Goal: Task Accomplishment & Management: Manage account settings

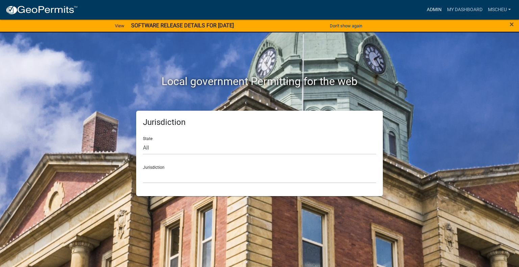
click at [433, 9] on link "Admin" at bounding box center [434, 9] width 20 height 13
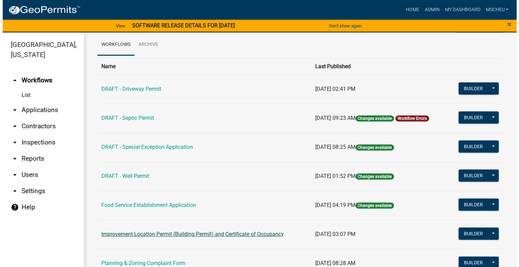
scroll to position [68, 0]
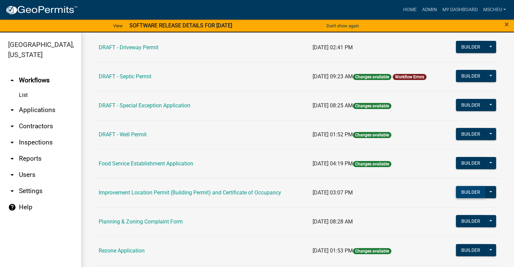
click at [475, 192] on button "Builder" at bounding box center [471, 192] width 30 height 12
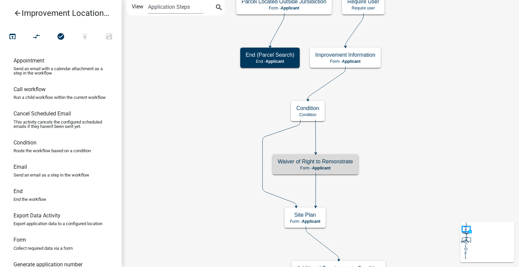
click at [317, 165] on h5 "Waiver of Right to Remonstrate" at bounding box center [315, 161] width 75 height 6
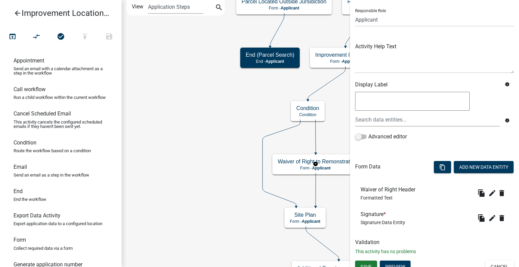
scroll to position [51, 0]
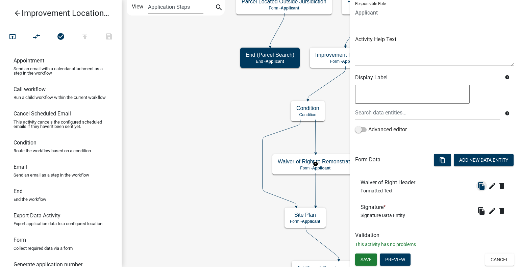
click at [477, 186] on icon "file_copy" at bounding box center [481, 186] width 8 height 8
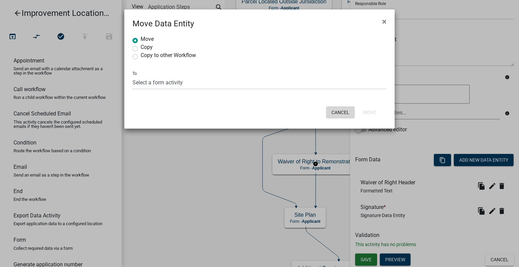
click at [342, 111] on button "Cancel" at bounding box center [340, 112] width 29 height 12
radio input "true"
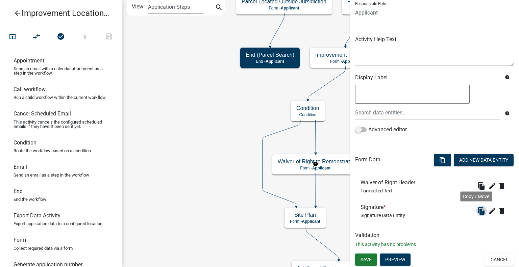
click at [477, 210] on icon "file_copy" at bounding box center [481, 211] width 8 height 8
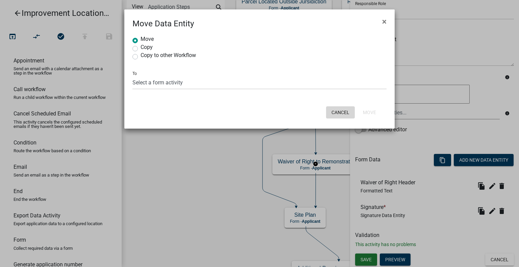
click at [339, 109] on button "Cancel" at bounding box center [340, 112] width 29 height 12
radio input "true"
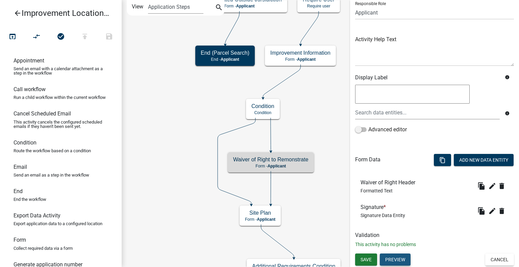
click at [402, 255] on button "Preview" at bounding box center [395, 260] width 31 height 12
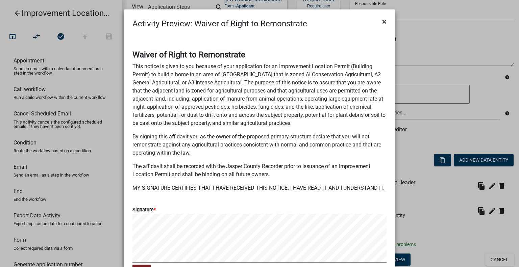
click at [382, 21] on span "×" at bounding box center [384, 21] width 4 height 9
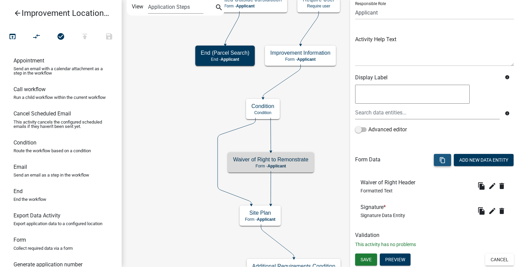
click at [439, 159] on icon "content_copy" at bounding box center [442, 160] width 6 height 6
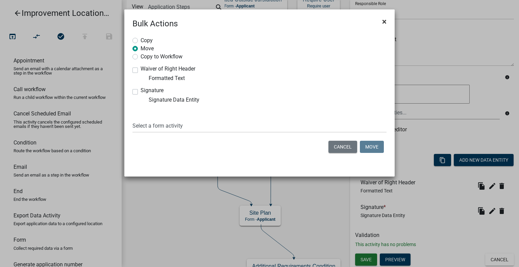
click at [382, 19] on span "×" at bounding box center [384, 21] width 4 height 9
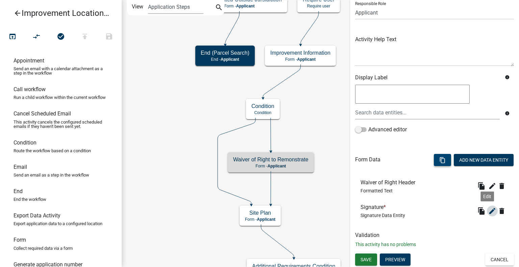
click at [488, 211] on icon "edit" at bounding box center [492, 211] width 8 height 8
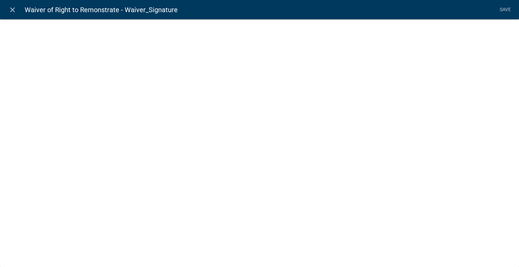
select select "signature"
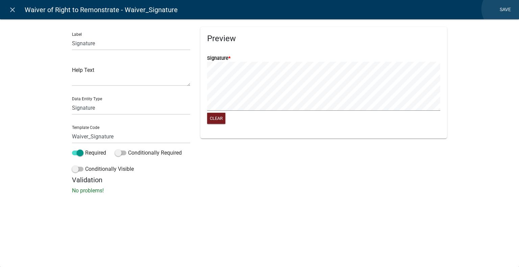
click at [503, 9] on link "Save" at bounding box center [505, 9] width 17 height 13
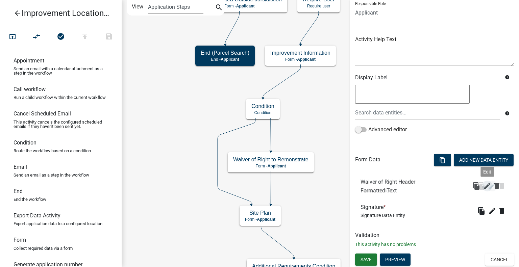
click at [488, 185] on icon "edit" at bounding box center [492, 186] width 8 height 8
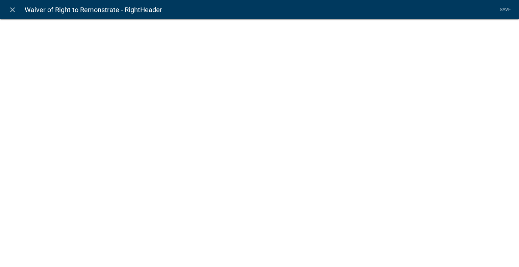
select select "rich-text"
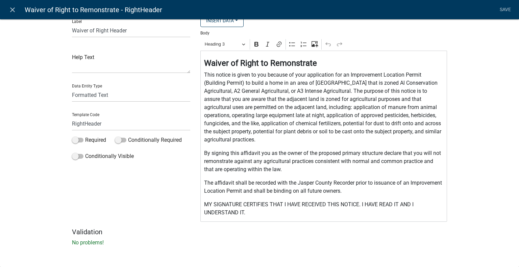
scroll to position [0, 0]
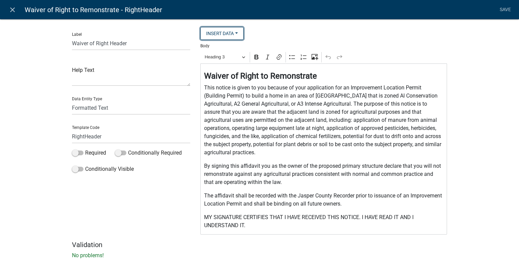
click at [237, 34] on button "Insert Data" at bounding box center [221, 33] width 43 height 13
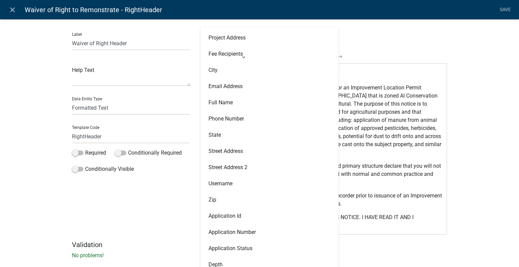
click at [176, 35] on div "Label Waiver of Right Header" at bounding box center [131, 38] width 118 height 23
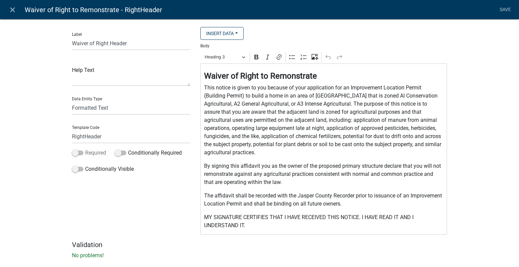
click at [79, 153] on span at bounding box center [77, 153] width 11 height 5
click at [85, 149] on input "Required" at bounding box center [85, 149] width 0 height 0
click at [72, 153] on span at bounding box center [77, 153] width 11 height 5
click at [85, 149] on input "Required" at bounding box center [85, 149] width 0 height 0
click at [122, 153] on span at bounding box center [120, 153] width 11 height 5
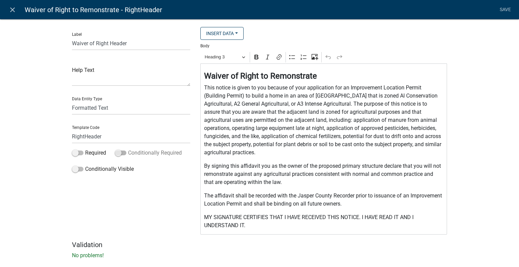
click at [128, 149] on input "Conditionally Required" at bounding box center [128, 149] width 0 height 0
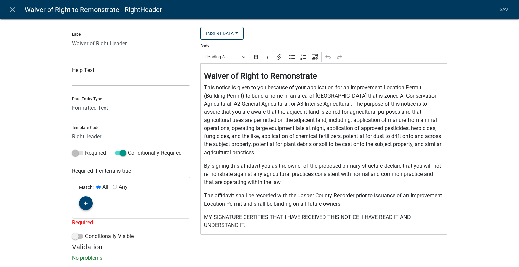
click at [84, 203] on icon "button" at bounding box center [86, 204] width 4 height 4
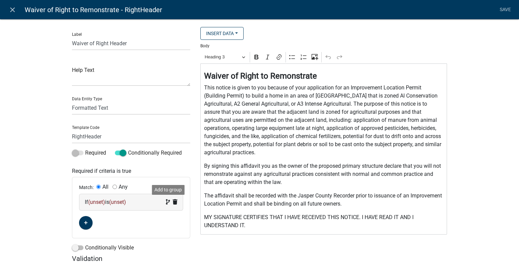
click at [166, 202] on icon at bounding box center [168, 201] width 4 height 5
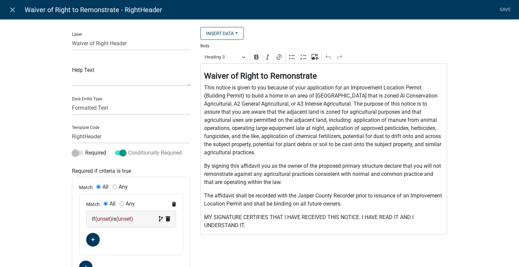
click at [115, 152] on span at bounding box center [120, 153] width 11 height 5
click at [128, 149] on input "Conditionally Required" at bounding box center [128, 149] width 0 height 0
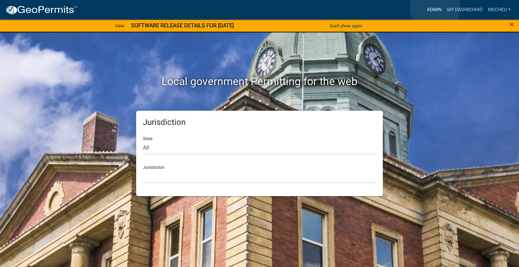
drag, startPoint x: 435, startPoint y: 8, endPoint x: 417, endPoint y: 9, distance: 18.7
click at [435, 8] on link "Admin" at bounding box center [434, 9] width 20 height 13
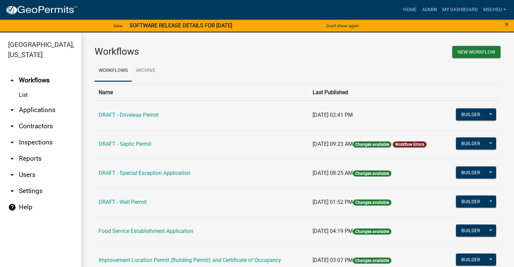
click at [34, 111] on link "arrow_drop_down Applications" at bounding box center [40, 110] width 81 height 16
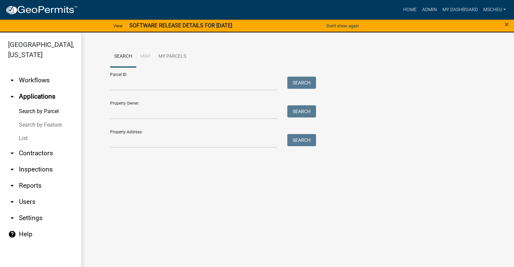
click at [27, 139] on link "List" at bounding box center [40, 139] width 81 height 14
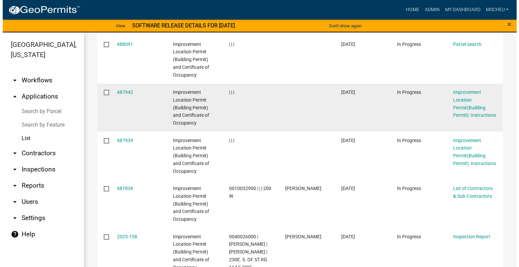
scroll to position [304, 0]
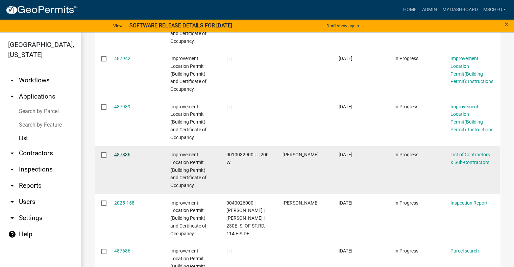
click at [116, 155] on link "487836" at bounding box center [122, 154] width 16 height 5
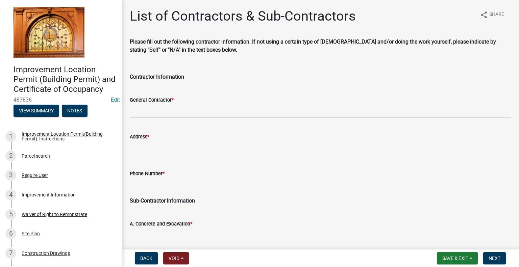
scroll to position [34, 0]
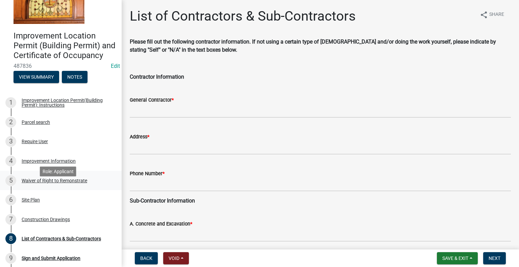
click at [76, 183] on div "Waiver of Right to Remonstrate" at bounding box center [55, 180] width 66 height 5
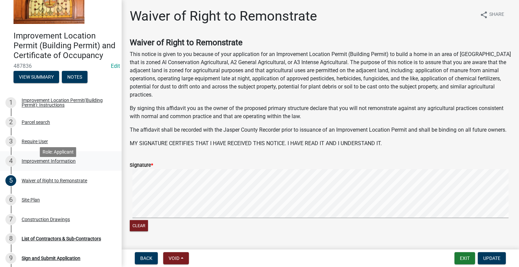
click at [74, 164] on div "Improvement Information" at bounding box center [49, 161] width 54 height 5
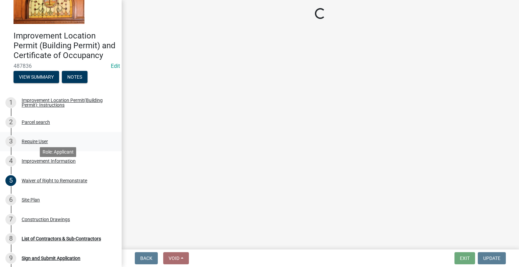
select select "b05d7158-7e86-4b76-8dc4-880011efc97f"
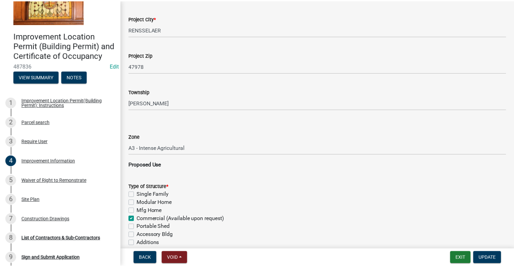
scroll to position [270, 0]
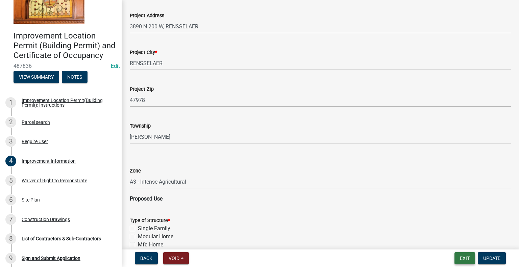
click at [467, 256] on button "Exit" at bounding box center [464, 258] width 21 height 12
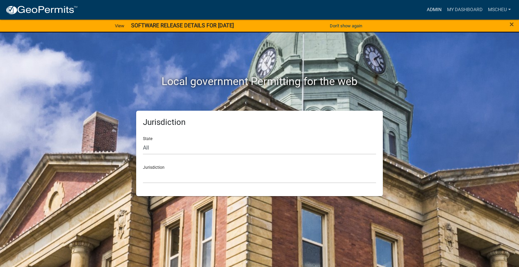
click at [436, 8] on link "Admin" at bounding box center [434, 9] width 20 height 13
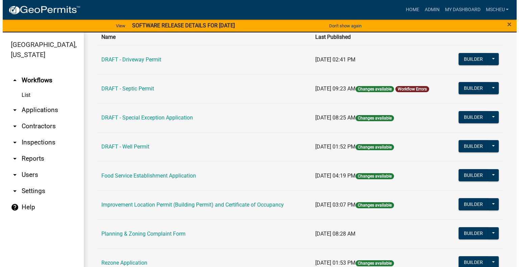
scroll to position [68, 0]
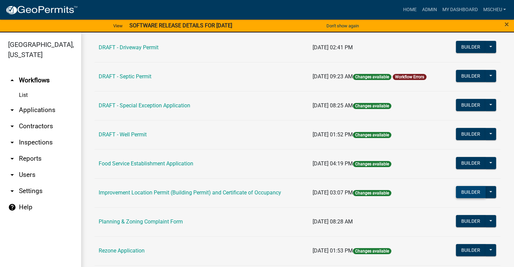
click at [474, 189] on button "Builder" at bounding box center [471, 192] width 30 height 12
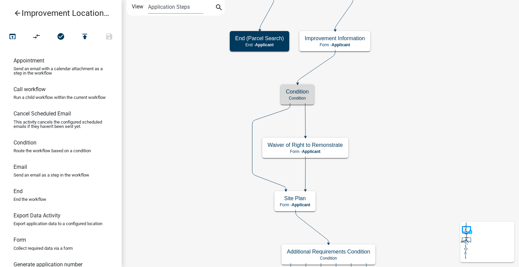
click at [297, 94] on h5 "Condition" at bounding box center [297, 92] width 23 height 6
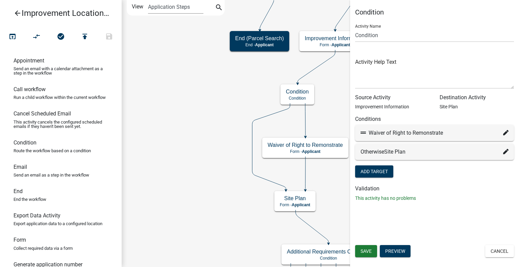
click at [504, 136] on fa-icon at bounding box center [505, 133] width 5 height 8
select select "34: 0feffb7c-afe5-40de-aea1-6e5c5b229560"
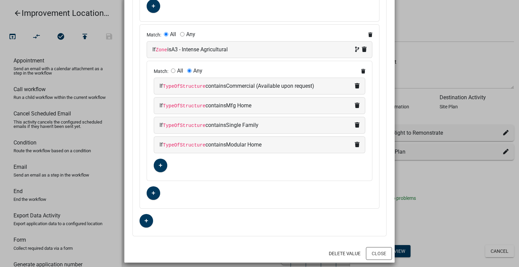
scroll to position [447, 0]
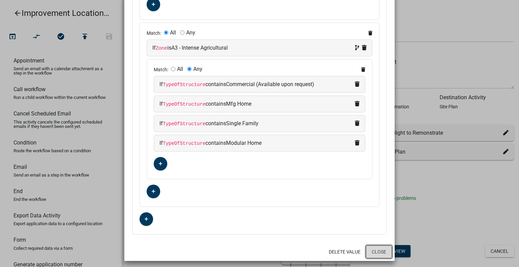
click at [377, 249] on button "Close" at bounding box center [379, 252] width 26 height 13
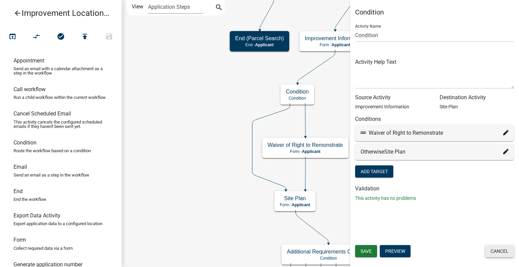
click at [501, 252] on button "Cancel" at bounding box center [499, 251] width 29 height 12
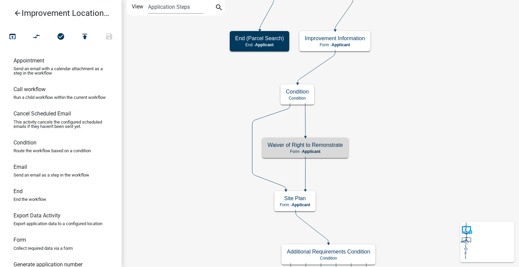
click at [305, 147] on h5 "Waiver of Right to Remonstrate" at bounding box center [305, 145] width 75 height 6
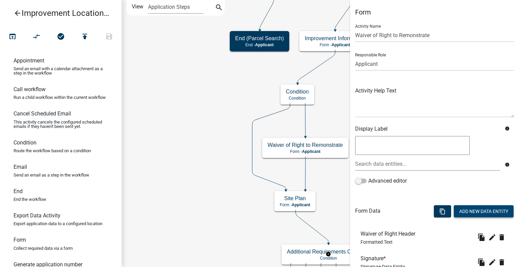
click at [482, 212] on button "Add New Data Entity" at bounding box center [484, 211] width 60 height 12
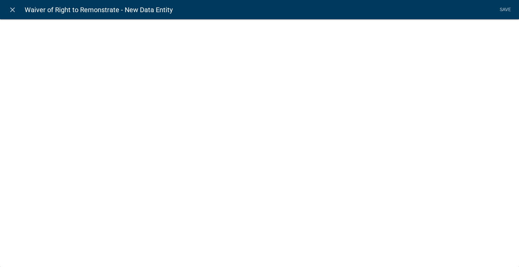
select select
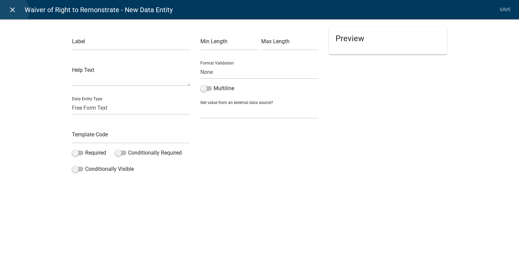
click at [12, 11] on icon "close" at bounding box center [12, 10] width 8 height 8
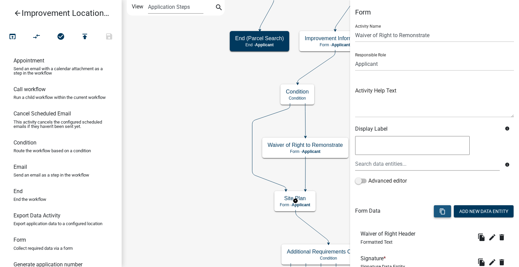
click at [439, 208] on icon "content_copy" at bounding box center [442, 211] width 6 height 6
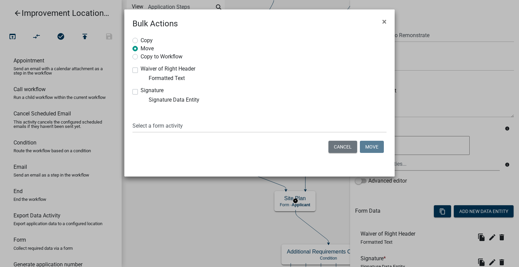
drag, startPoint x: 384, startPoint y: 19, endPoint x: 377, endPoint y: 46, distance: 27.5
click at [384, 19] on span "×" at bounding box center [384, 21] width 4 height 9
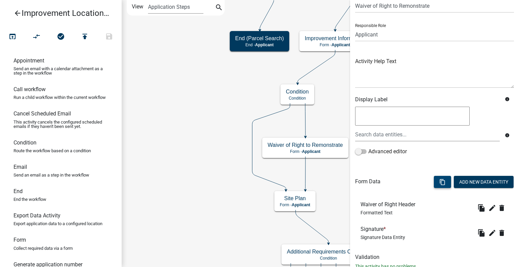
scroll to position [18, 0]
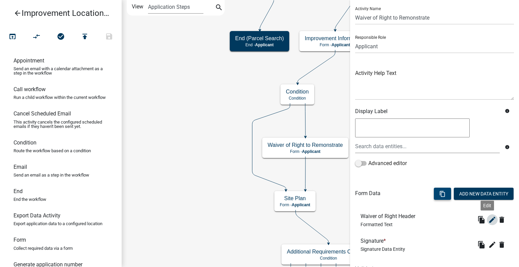
click at [488, 221] on icon "edit" at bounding box center [492, 220] width 8 height 8
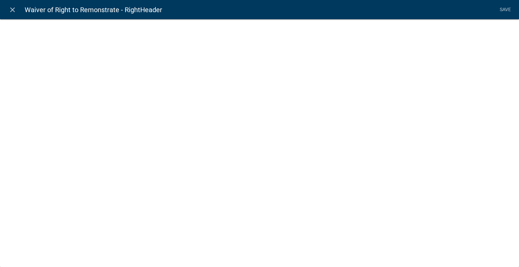
select select "rich-text"
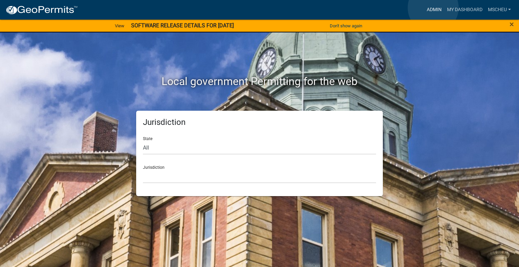
click at [433, 8] on link "Admin" at bounding box center [434, 9] width 20 height 13
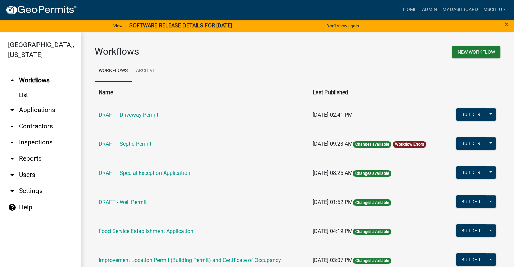
click at [50, 110] on link "arrow_drop_down Applications" at bounding box center [40, 110] width 81 height 16
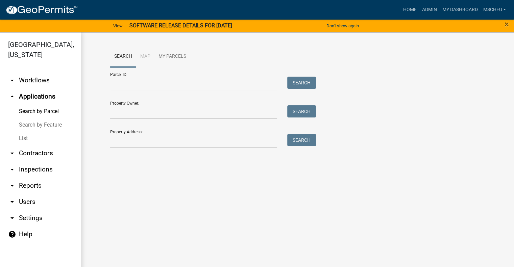
click at [33, 138] on link "List" at bounding box center [40, 139] width 81 height 14
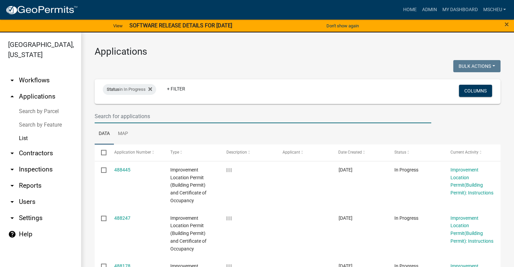
click at [151, 118] on input "text" at bounding box center [263, 116] width 336 height 14
type input "manns"
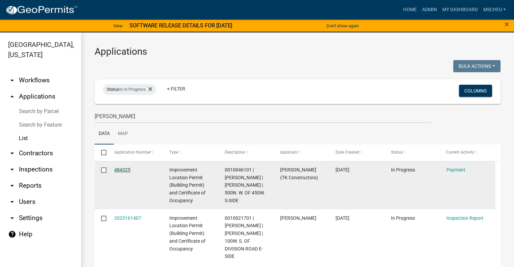
click at [124, 169] on link "484325" at bounding box center [122, 169] width 16 height 5
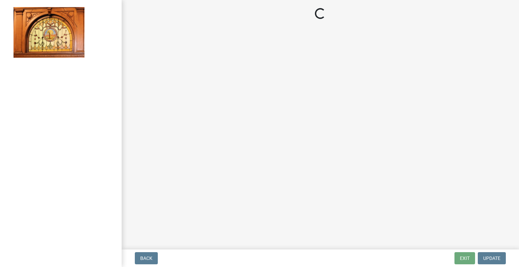
select select "3: 3"
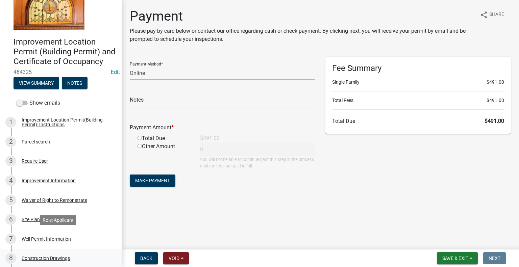
scroll to position [68, 0]
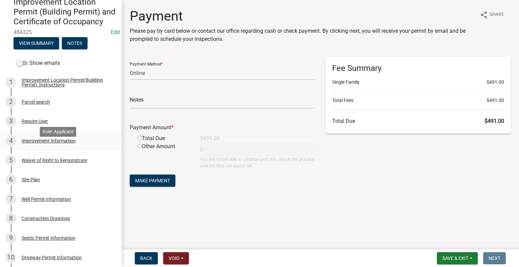
click at [62, 146] on div "4 Improvement Information" at bounding box center [57, 140] width 105 height 11
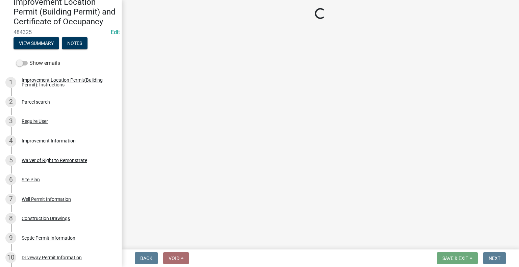
select select "8223da26-0ac6-488f-81e7-4bb0725dcd0b"
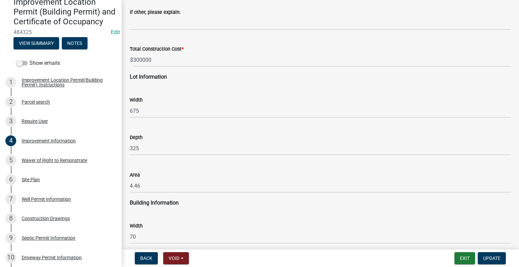
scroll to position [878, 0]
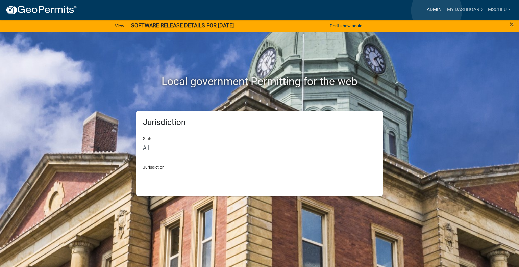
click at [436, 10] on link "Admin" at bounding box center [434, 9] width 20 height 13
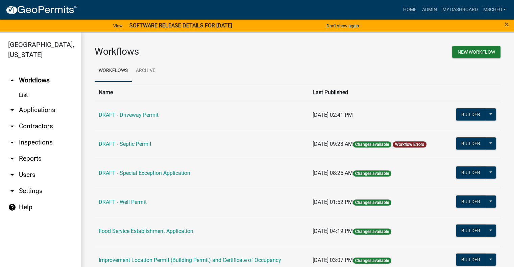
click at [53, 109] on link "arrow_drop_down Applications" at bounding box center [40, 110] width 81 height 16
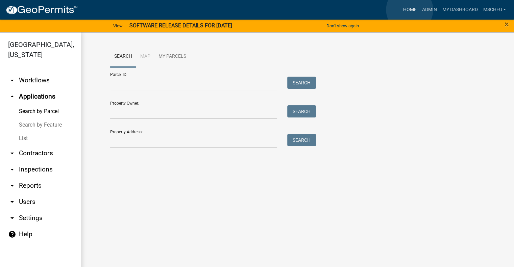
click at [409, 10] on link "Home" at bounding box center [409, 9] width 19 height 13
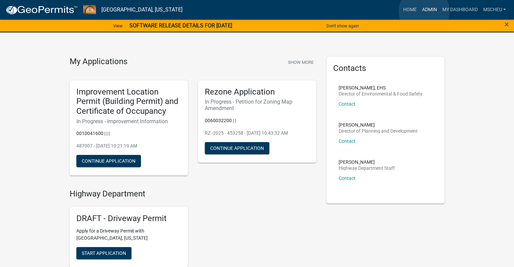
click at [424, 11] on link "Admin" at bounding box center [429, 9] width 20 height 13
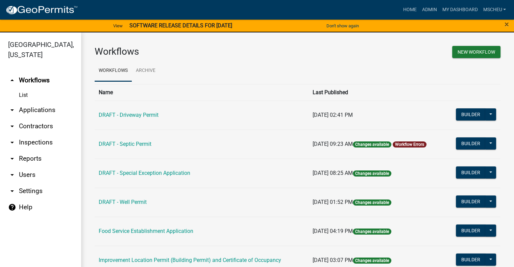
click at [32, 108] on link "arrow_drop_down Applications" at bounding box center [40, 110] width 81 height 16
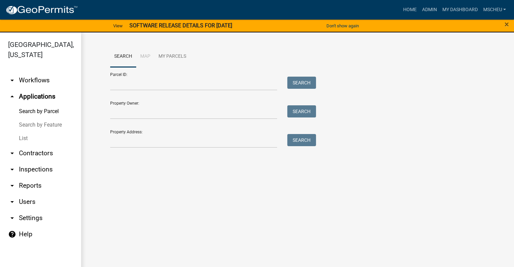
drag, startPoint x: 22, startPoint y: 139, endPoint x: 26, endPoint y: 141, distance: 4.4
click at [23, 139] on link "List" at bounding box center [40, 139] width 81 height 14
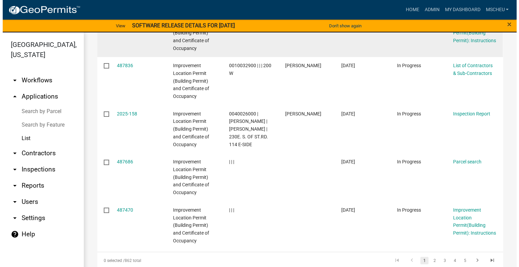
scroll to position [429, 0]
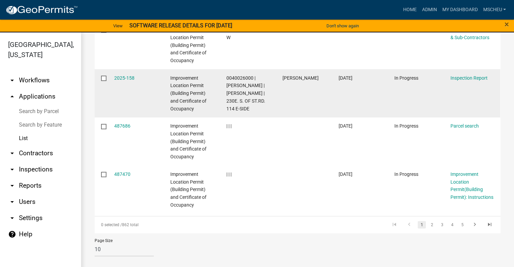
click at [112, 80] on datatable-body-cell "2025-158" at bounding box center [135, 93] width 56 height 48
click at [123, 77] on link "2025-158" at bounding box center [124, 77] width 20 height 5
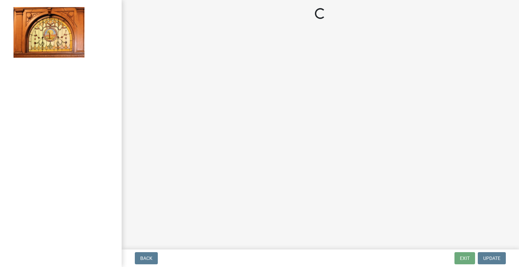
select select "62bb873c-c571-4454-ac8a-8c216551e2a3"
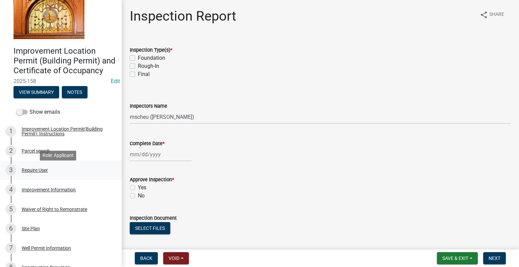
scroll to position [34, 0]
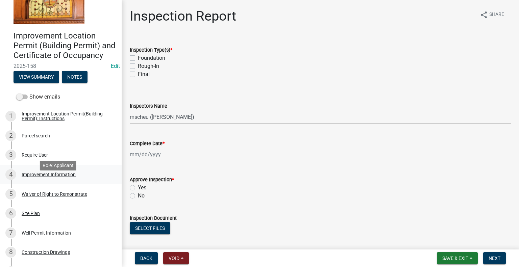
click at [63, 177] on div "Improvement Information" at bounding box center [49, 174] width 54 height 5
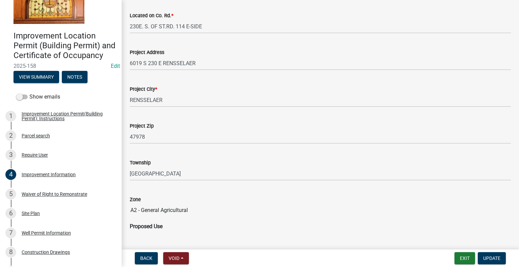
scroll to position [236, 0]
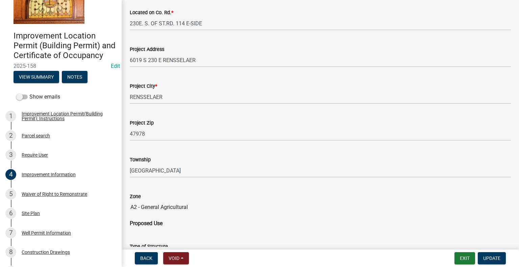
click at [149, 207] on input "A2 - General Agricultural" at bounding box center [320, 208] width 381 height 14
click at [185, 208] on input "A2 - General Agricultural" at bounding box center [320, 208] width 381 height 14
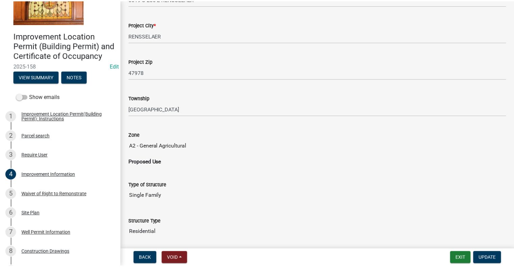
scroll to position [240, 0]
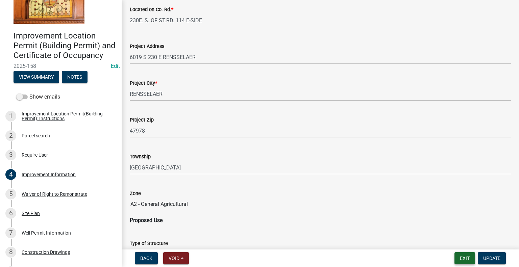
click at [464, 258] on button "Exit" at bounding box center [464, 258] width 21 height 12
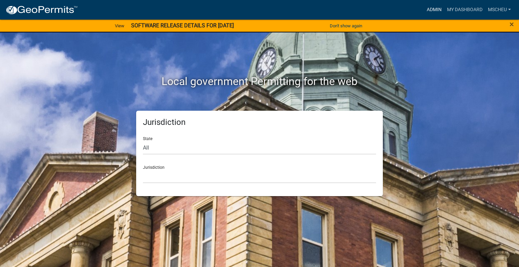
drag, startPoint x: 431, startPoint y: 8, endPoint x: 414, endPoint y: 8, distance: 17.6
click at [431, 8] on link "Admin" at bounding box center [434, 9] width 20 height 13
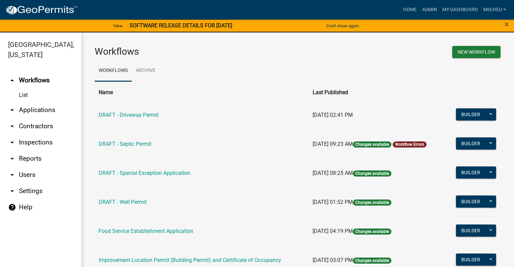
click at [49, 109] on link "arrow_drop_down Applications" at bounding box center [40, 110] width 81 height 16
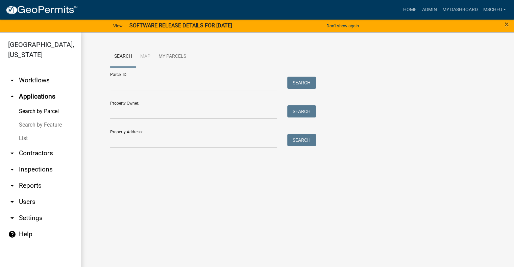
click at [26, 139] on link "List" at bounding box center [40, 139] width 81 height 14
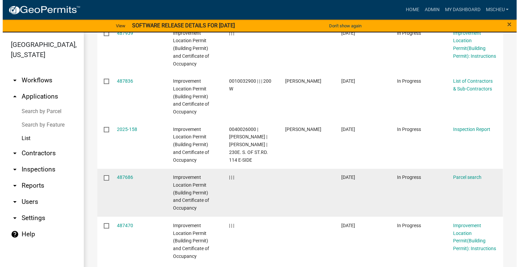
scroll to position [429, 0]
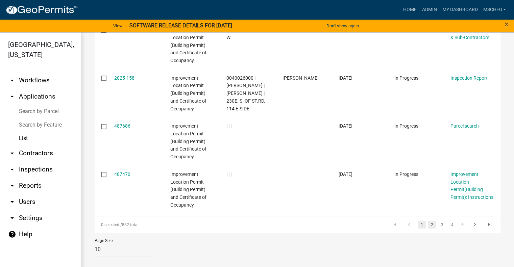
click at [428, 223] on link "2" at bounding box center [432, 224] width 8 height 7
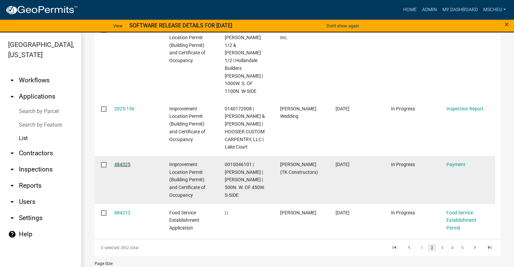
click at [123, 162] on link "484325" at bounding box center [122, 164] width 16 height 5
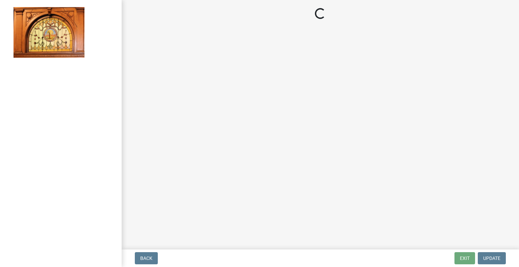
select select "3: 3"
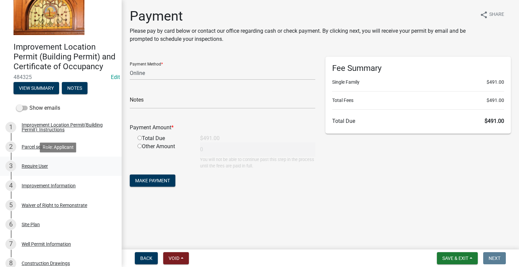
scroll to position [34, 0]
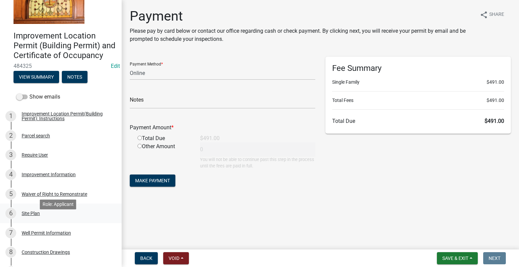
click at [36, 216] on div "Site Plan" at bounding box center [31, 213] width 18 height 5
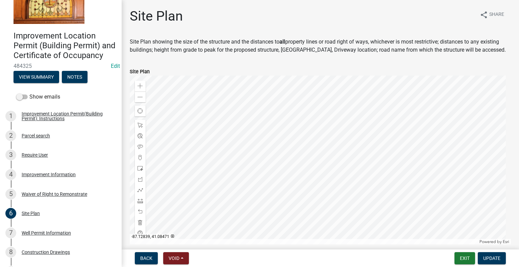
scroll to position [104, 0]
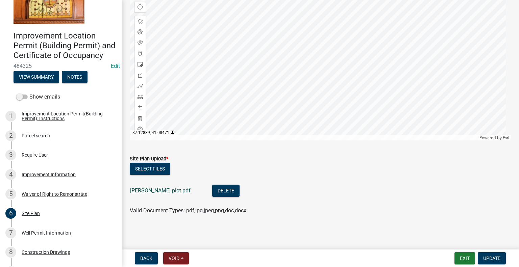
click at [145, 190] on link "[PERSON_NAME] plot.pdf" at bounding box center [160, 191] width 60 height 6
click at [48, 177] on div "Improvement Information" at bounding box center [49, 174] width 54 height 5
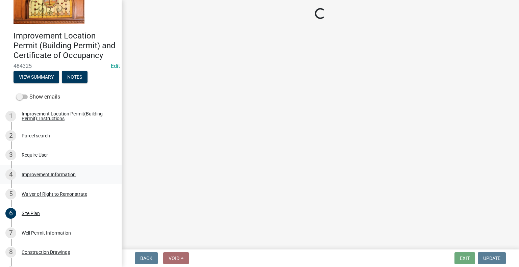
scroll to position [0, 0]
